Goal: Information Seeking & Learning: Learn about a topic

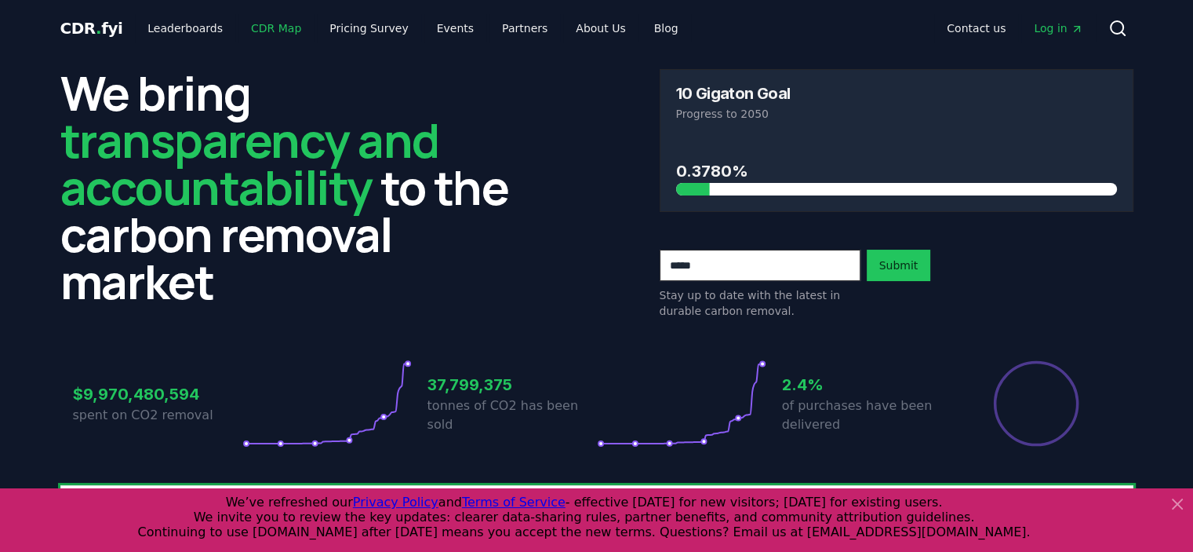
click at [265, 25] on link "CDR Map" at bounding box center [276, 28] width 75 height 28
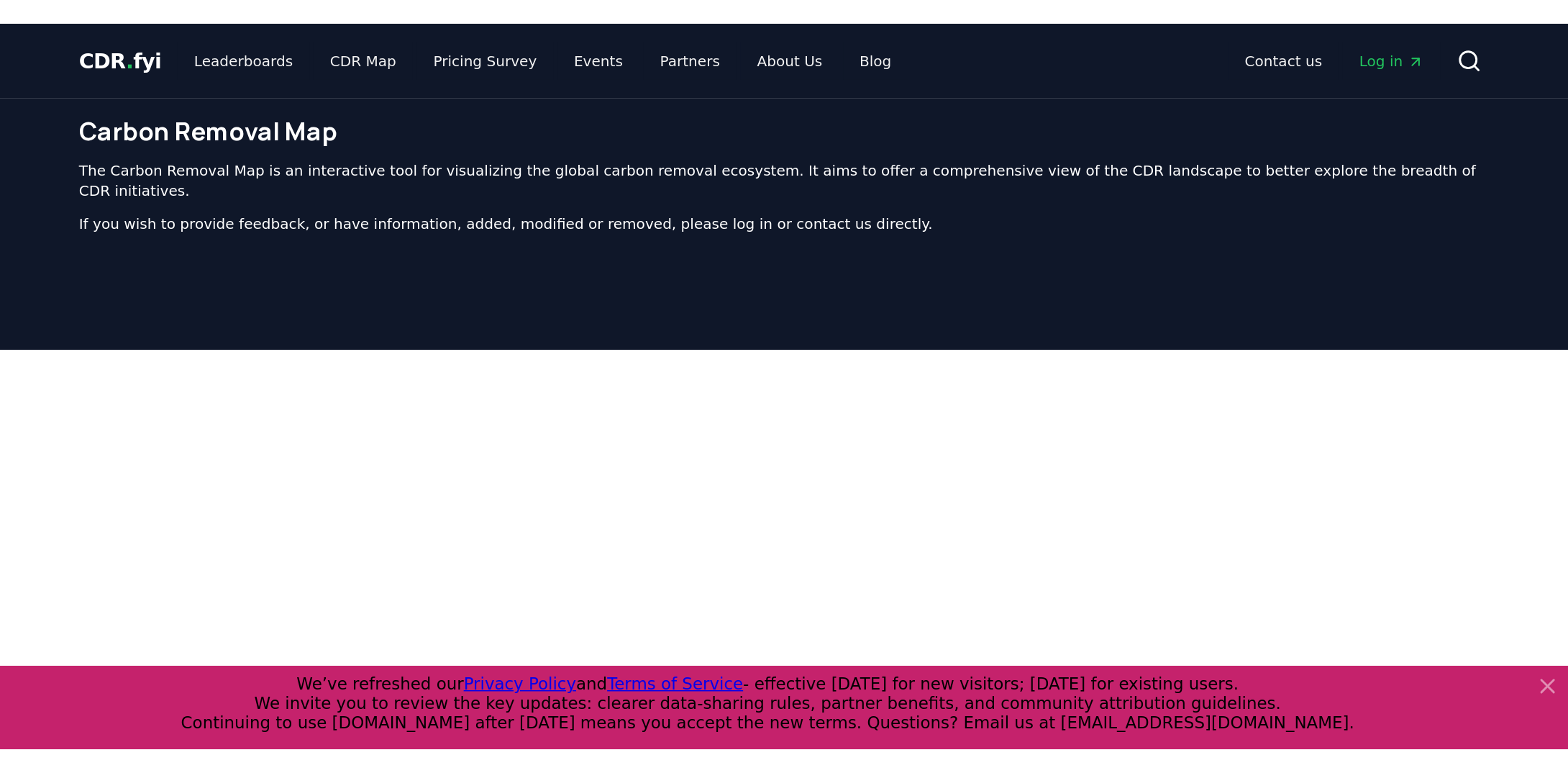
scroll to position [443, 0]
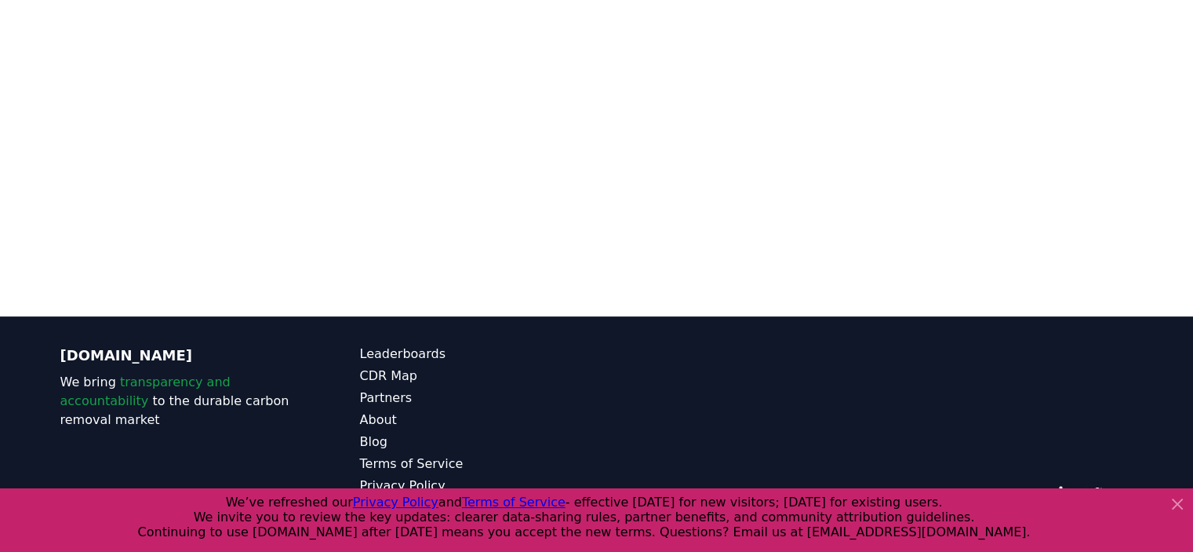
click at [1180, 504] on icon at bounding box center [1177, 503] width 19 height 19
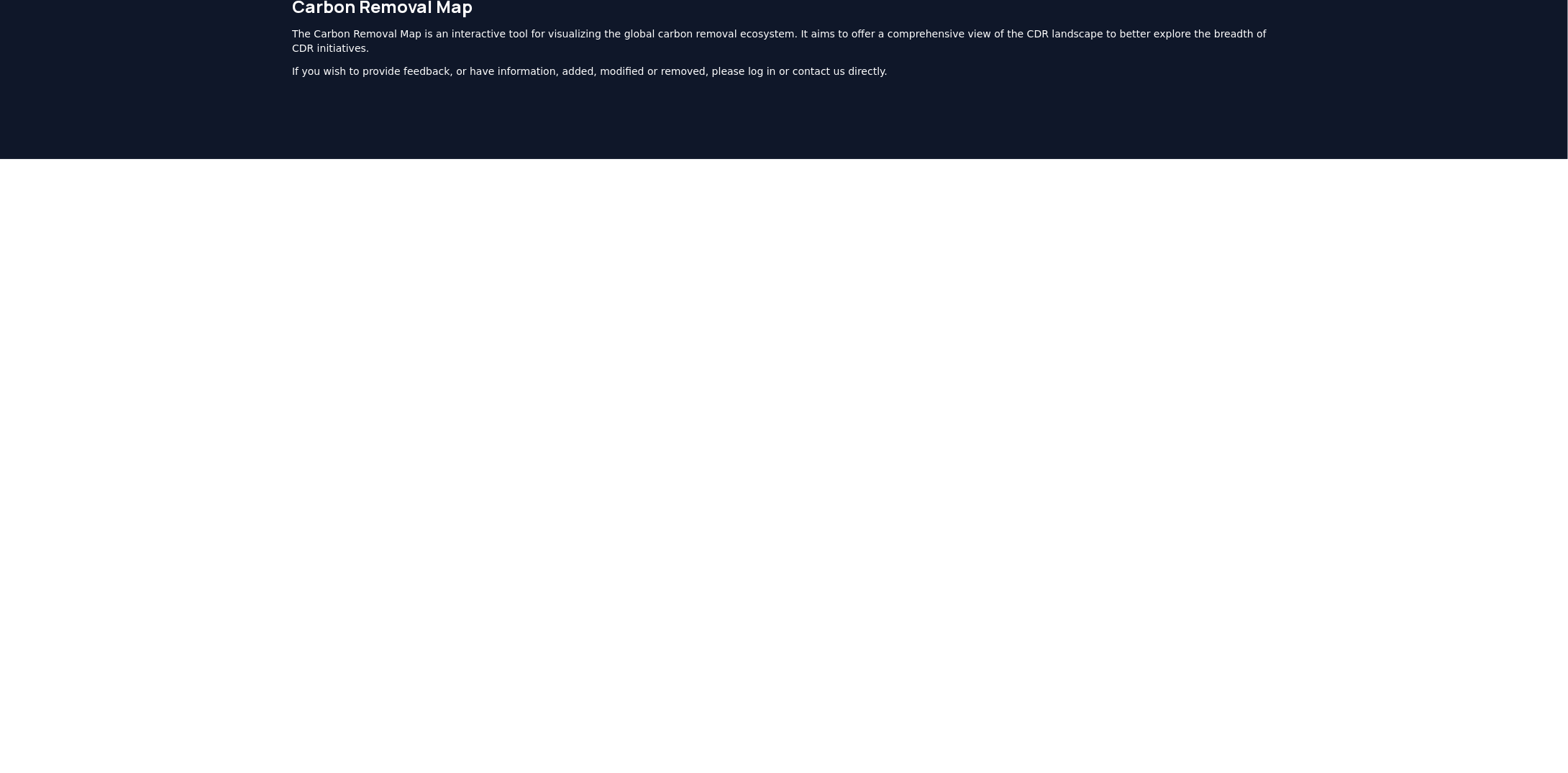
scroll to position [0, 0]
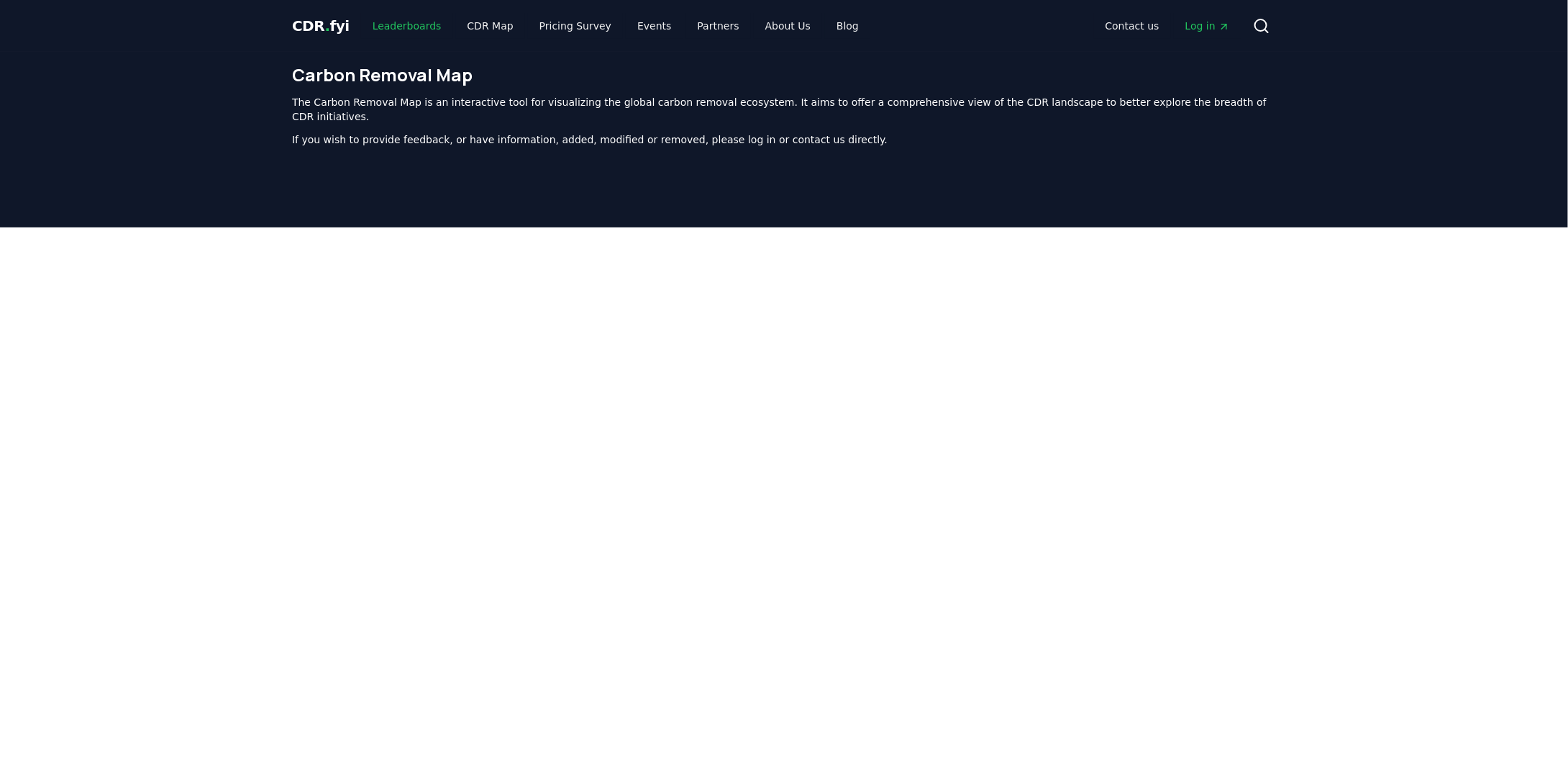
click at [399, 25] on link "Leaderboards" at bounding box center [407, 26] width 92 height 26
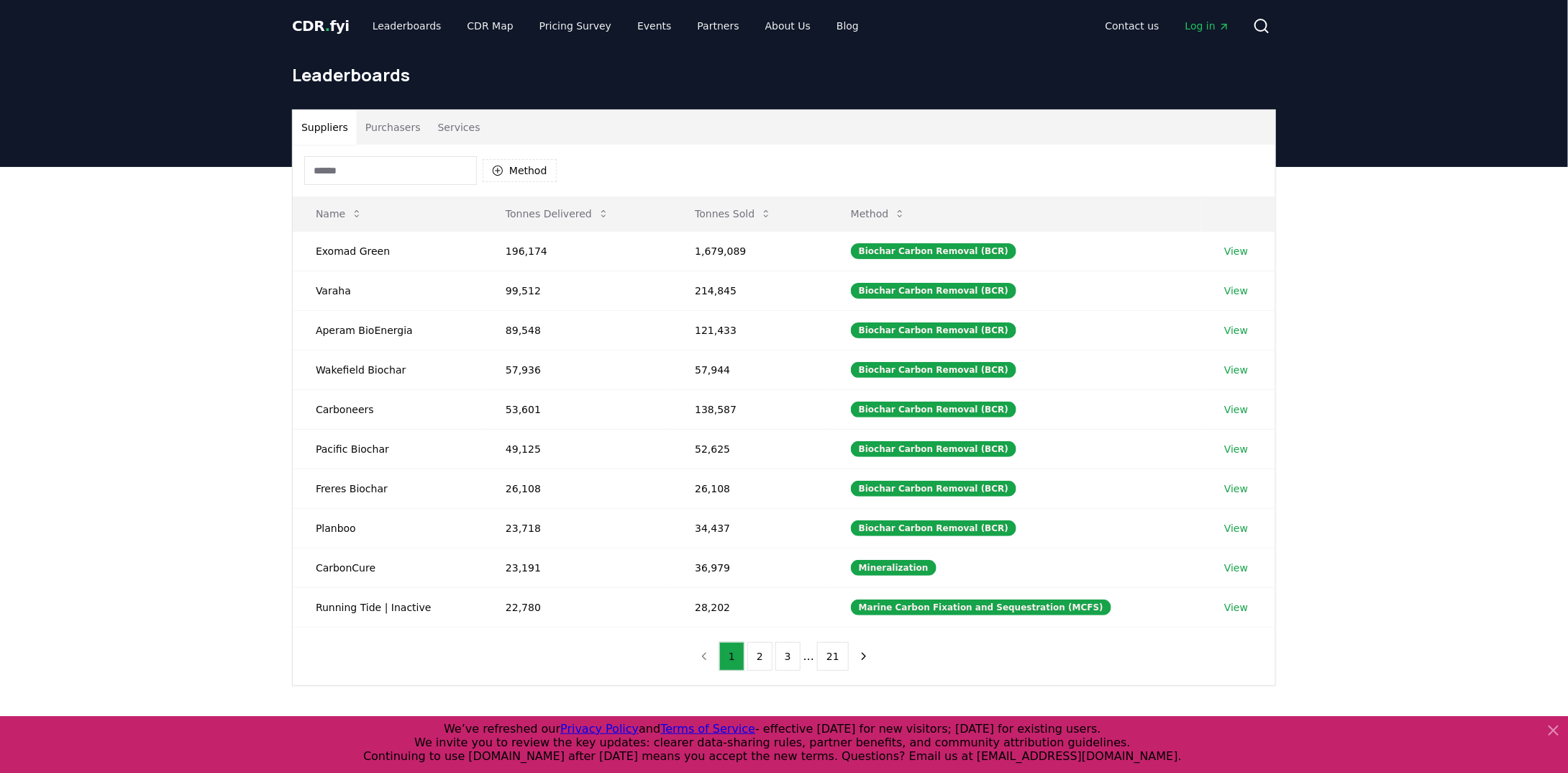
click at [382, 126] on button "Purchasers" at bounding box center [392, 127] width 72 height 35
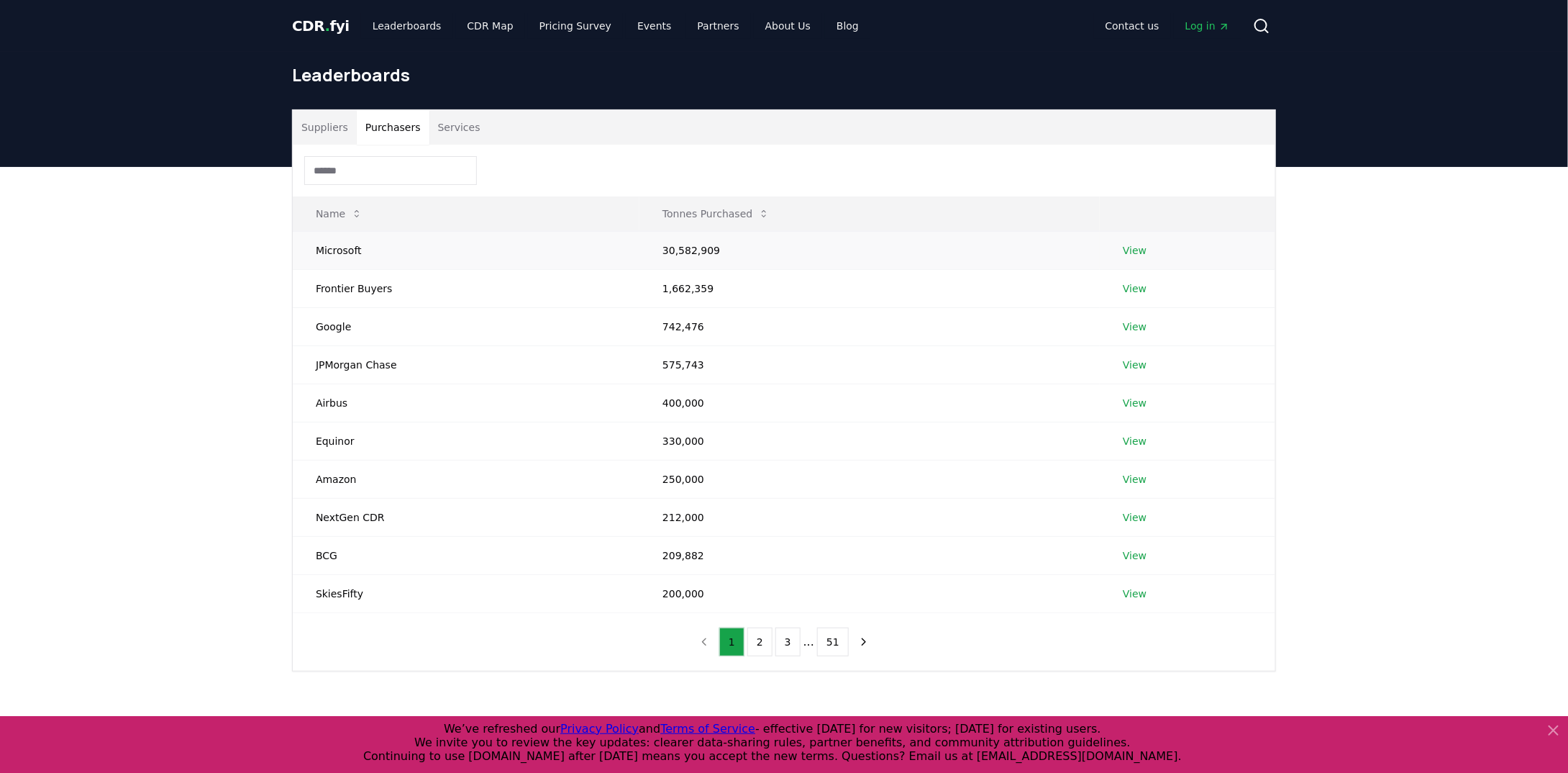
click at [1093, 246] on link "View" at bounding box center [1135, 250] width 24 height 15
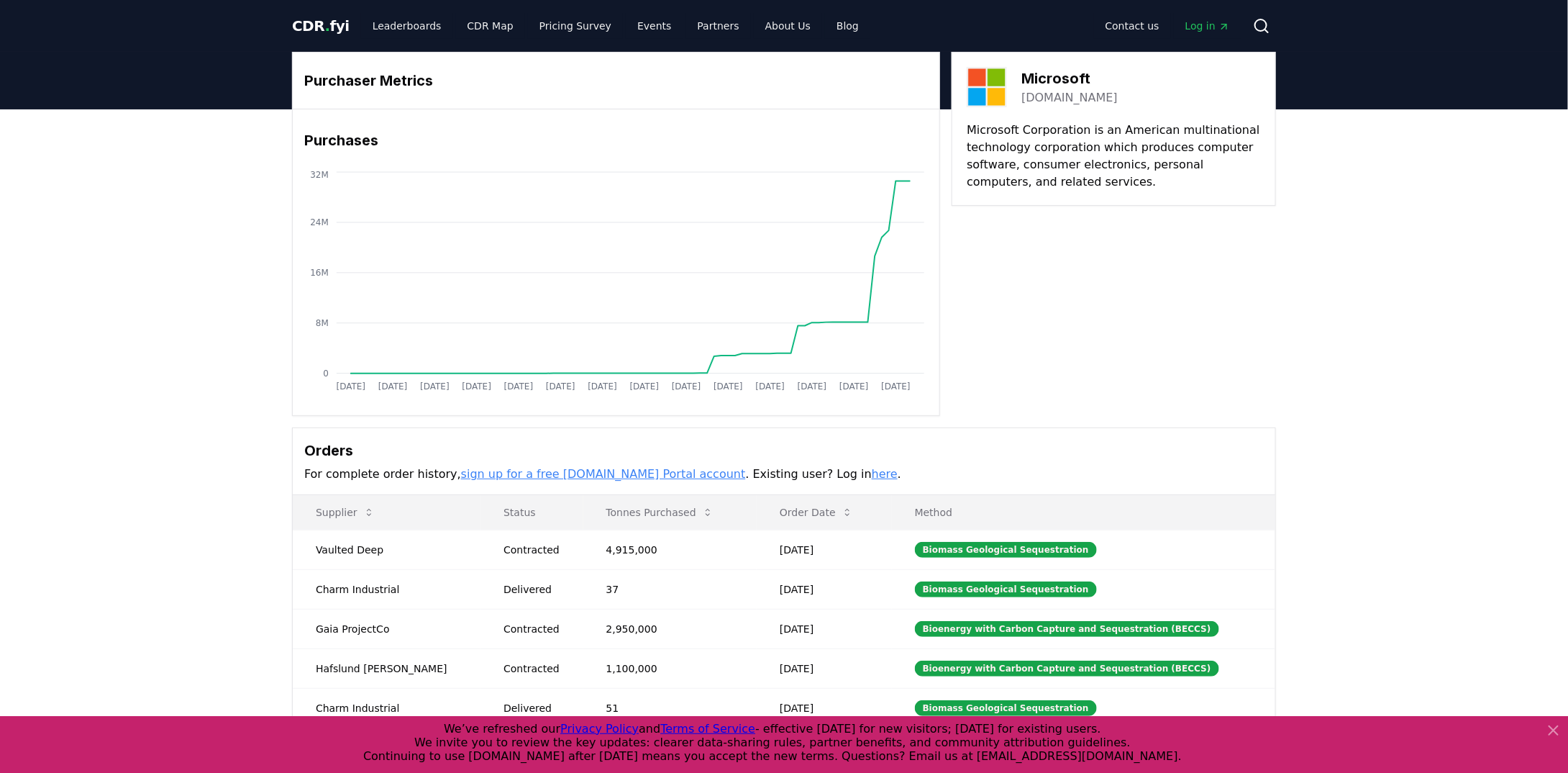
click at [328, 28] on span "CDR . fyi" at bounding box center [321, 26] width 58 height 17
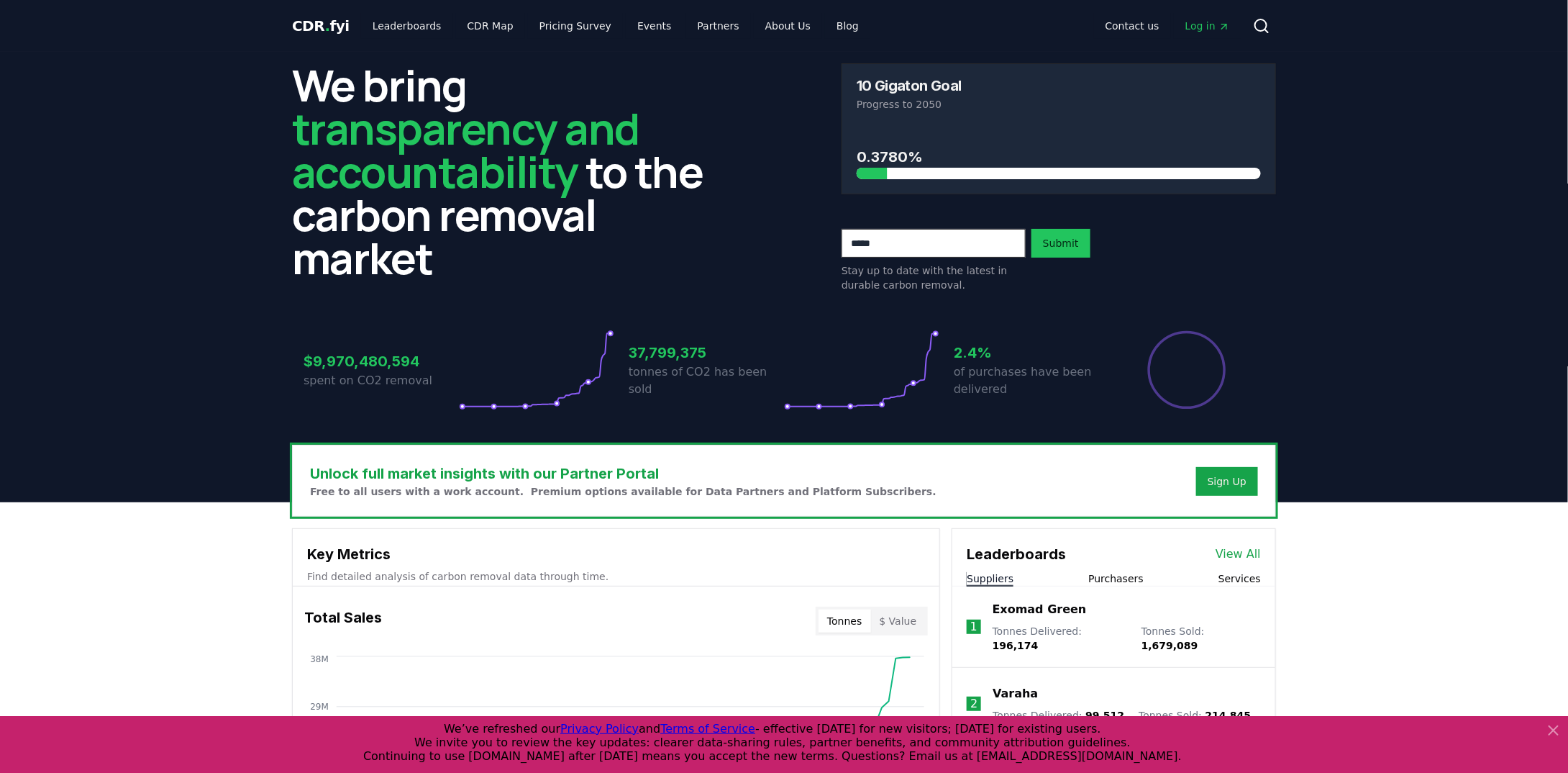
click at [1204, 22] on span "Log in" at bounding box center [1207, 26] width 45 height 15
click at [1237, 484] on div "Sign Up" at bounding box center [1226, 481] width 38 height 15
